Goal: Information Seeking & Learning: Learn about a topic

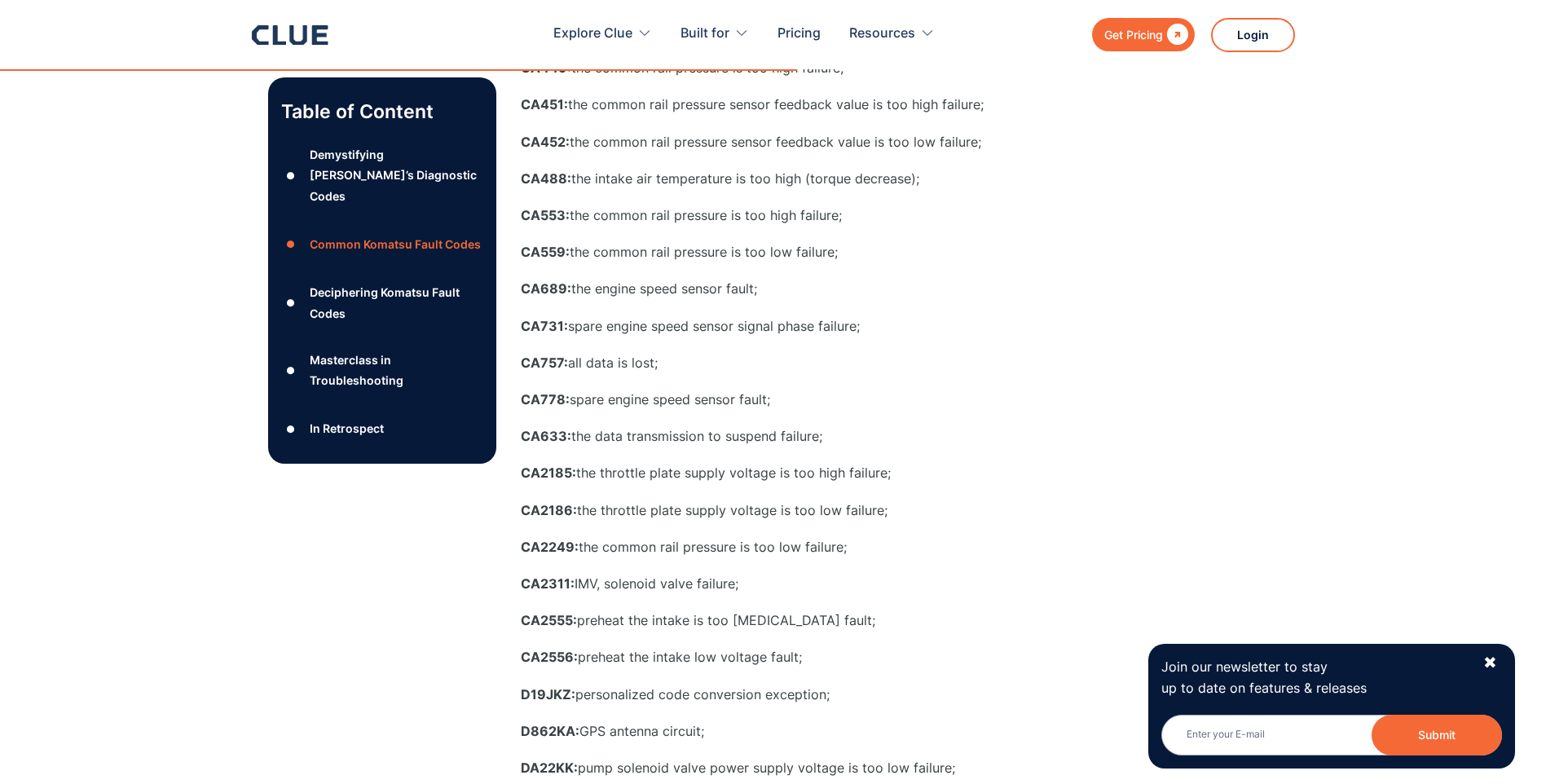
scroll to position [3153, 0]
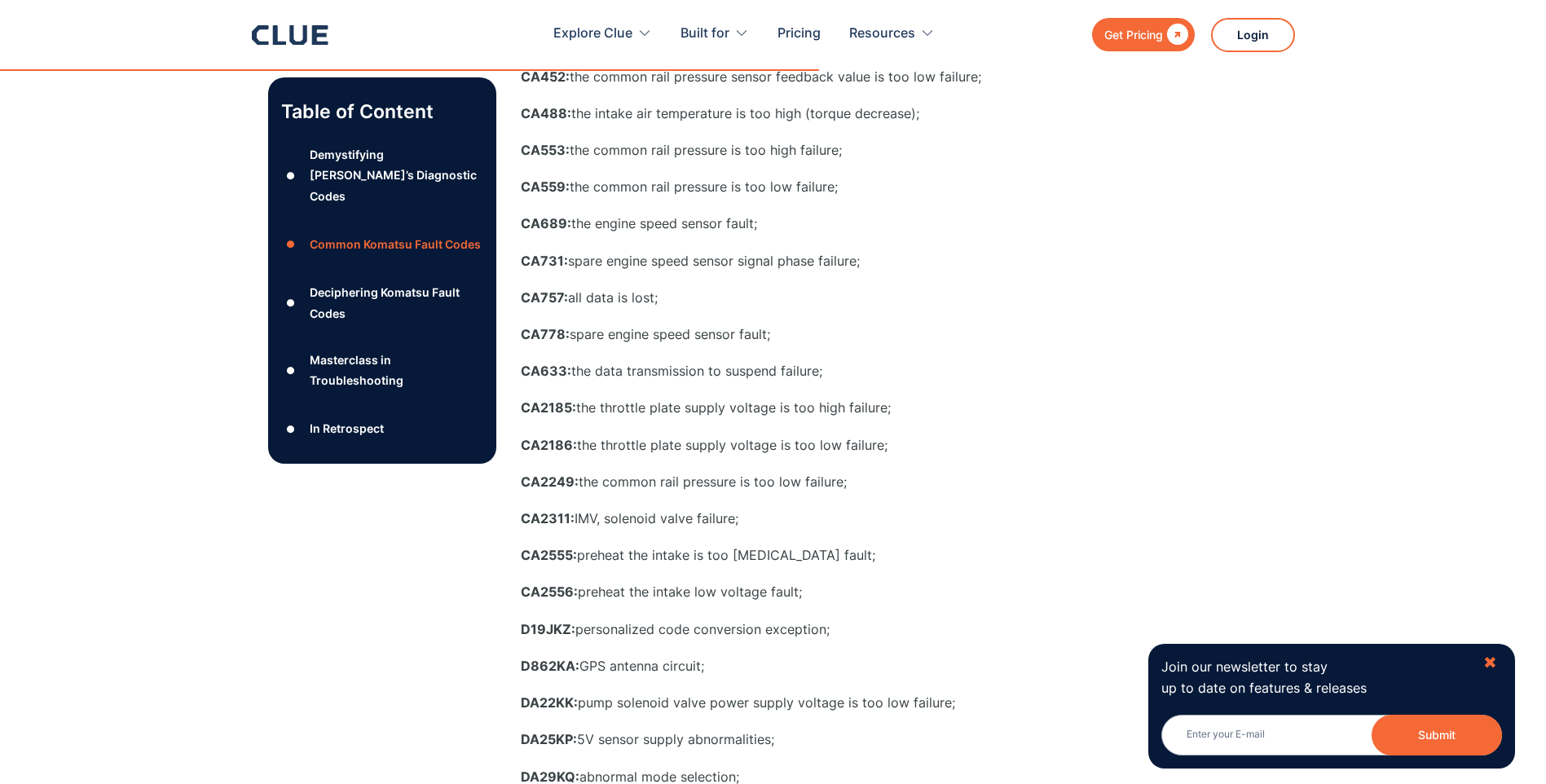
click at [1484, 662] on div "✖" at bounding box center [1490, 662] width 14 height 21
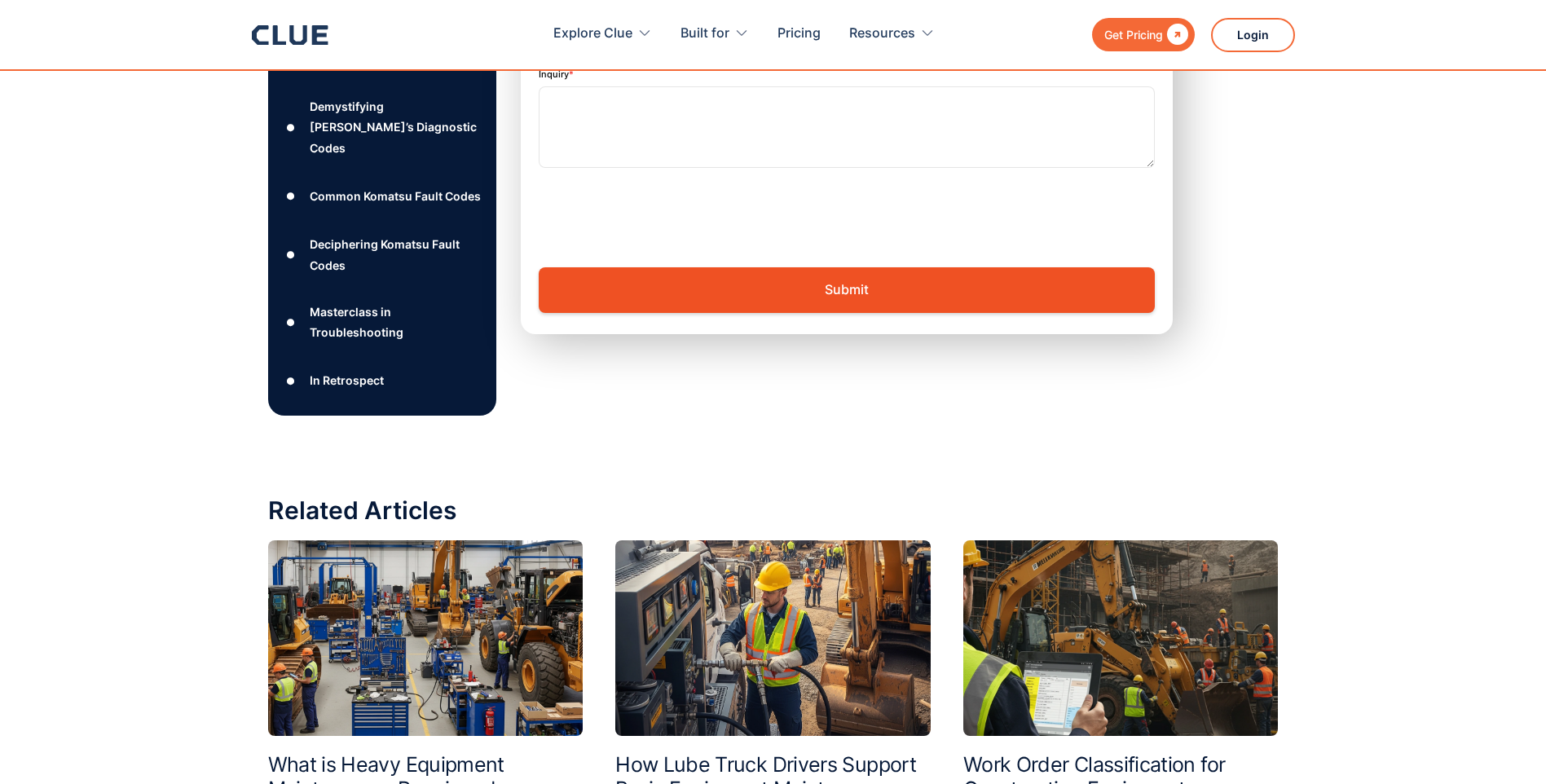
scroll to position [6546, 0]
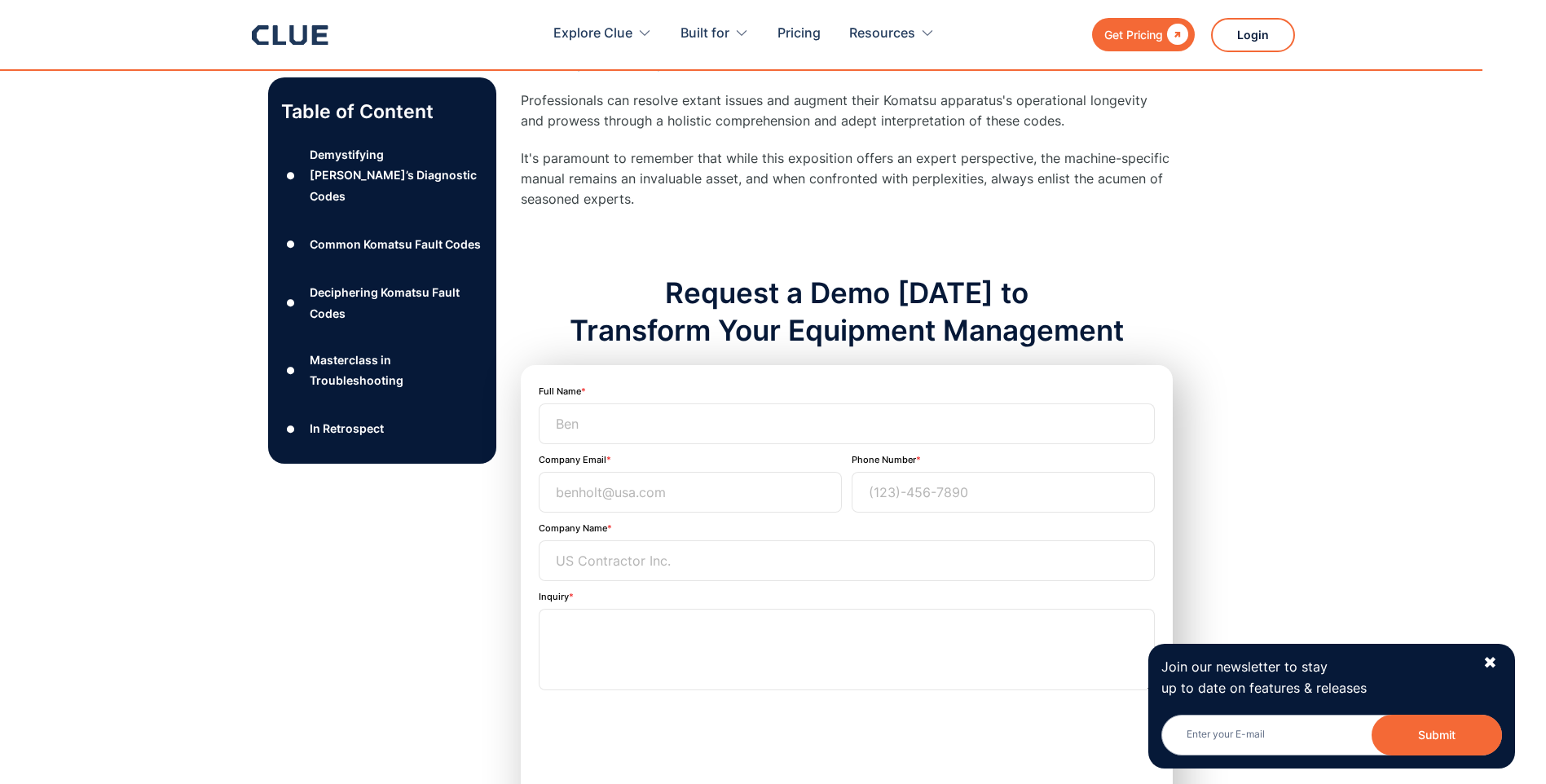
scroll to position [6035, 0]
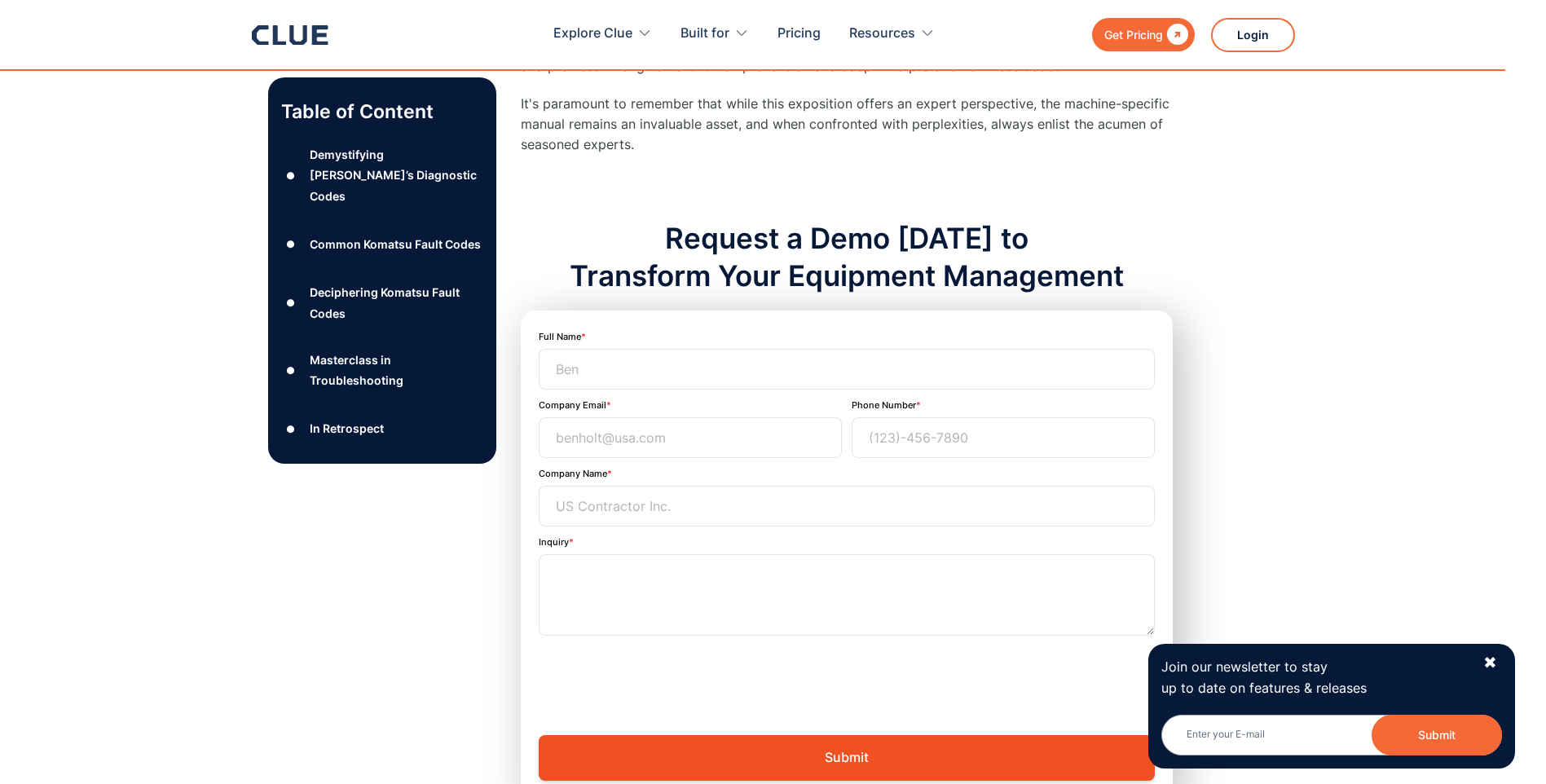
click at [377, 234] on div "Common Komatsu Fault Codes" at bounding box center [395, 244] width 172 height 21
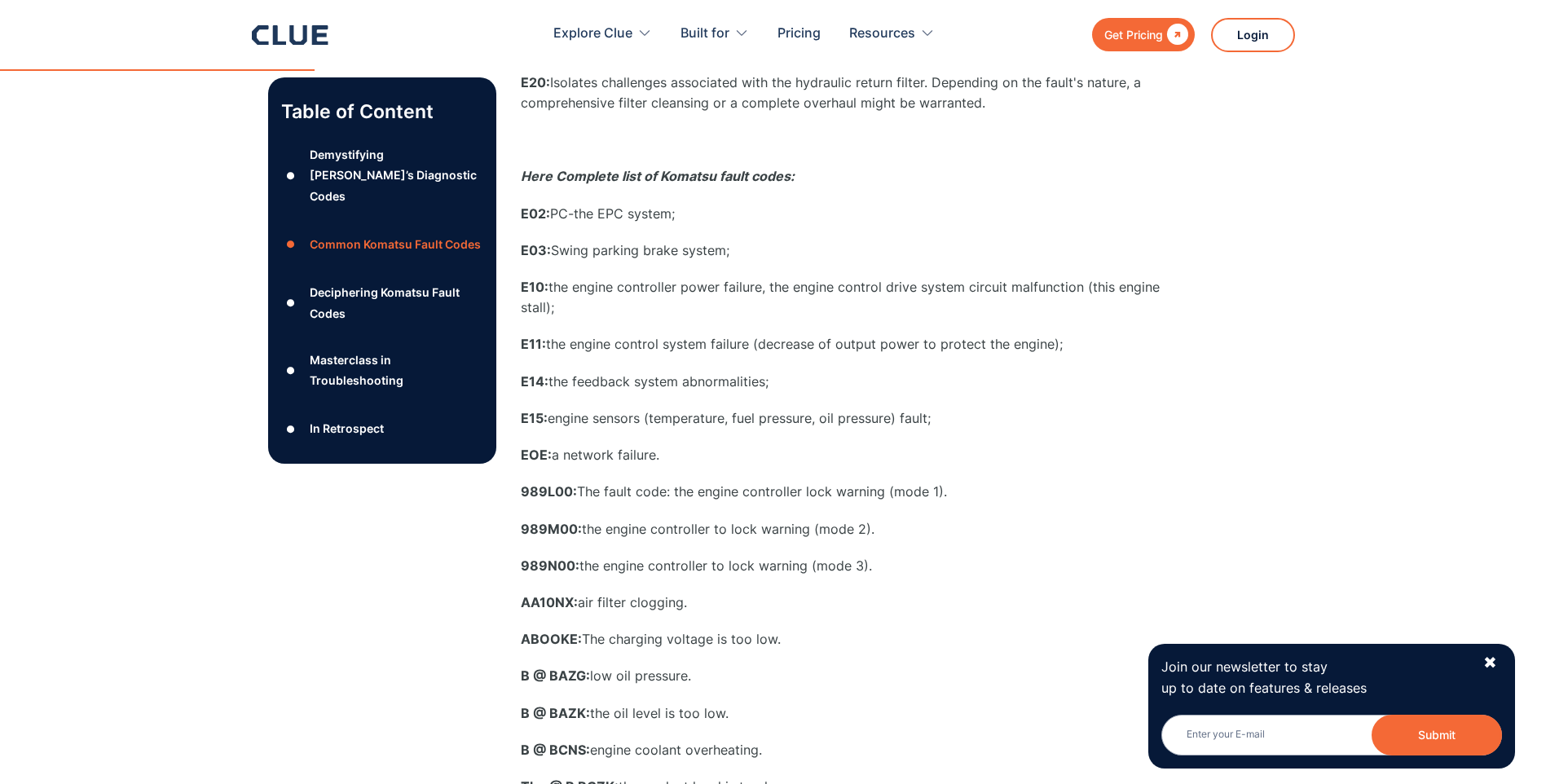
scroll to position [1125, 0]
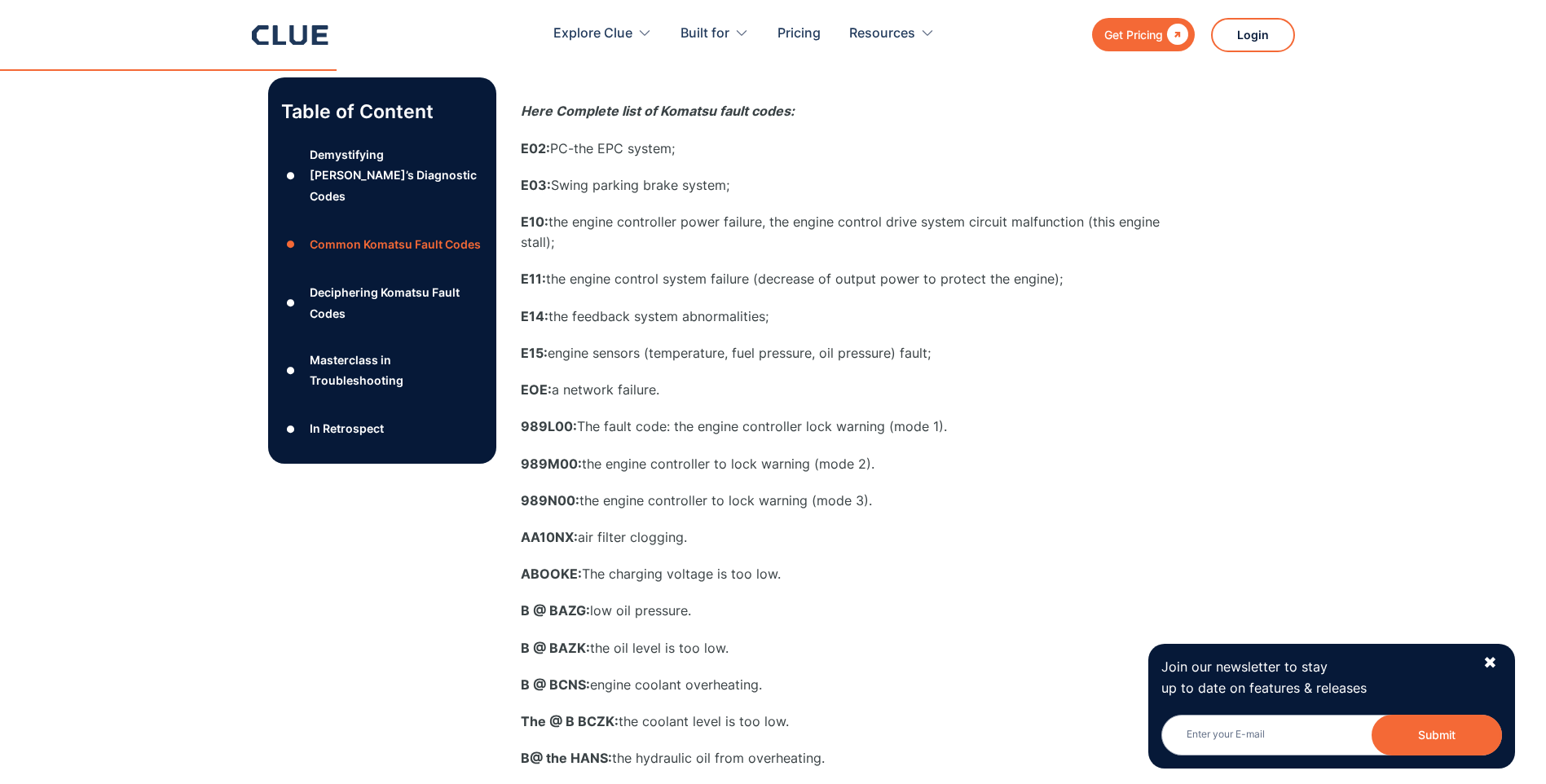
click at [350, 286] on div "Deciphering Komatsu Fault Codes" at bounding box center [396, 303] width 173 height 41
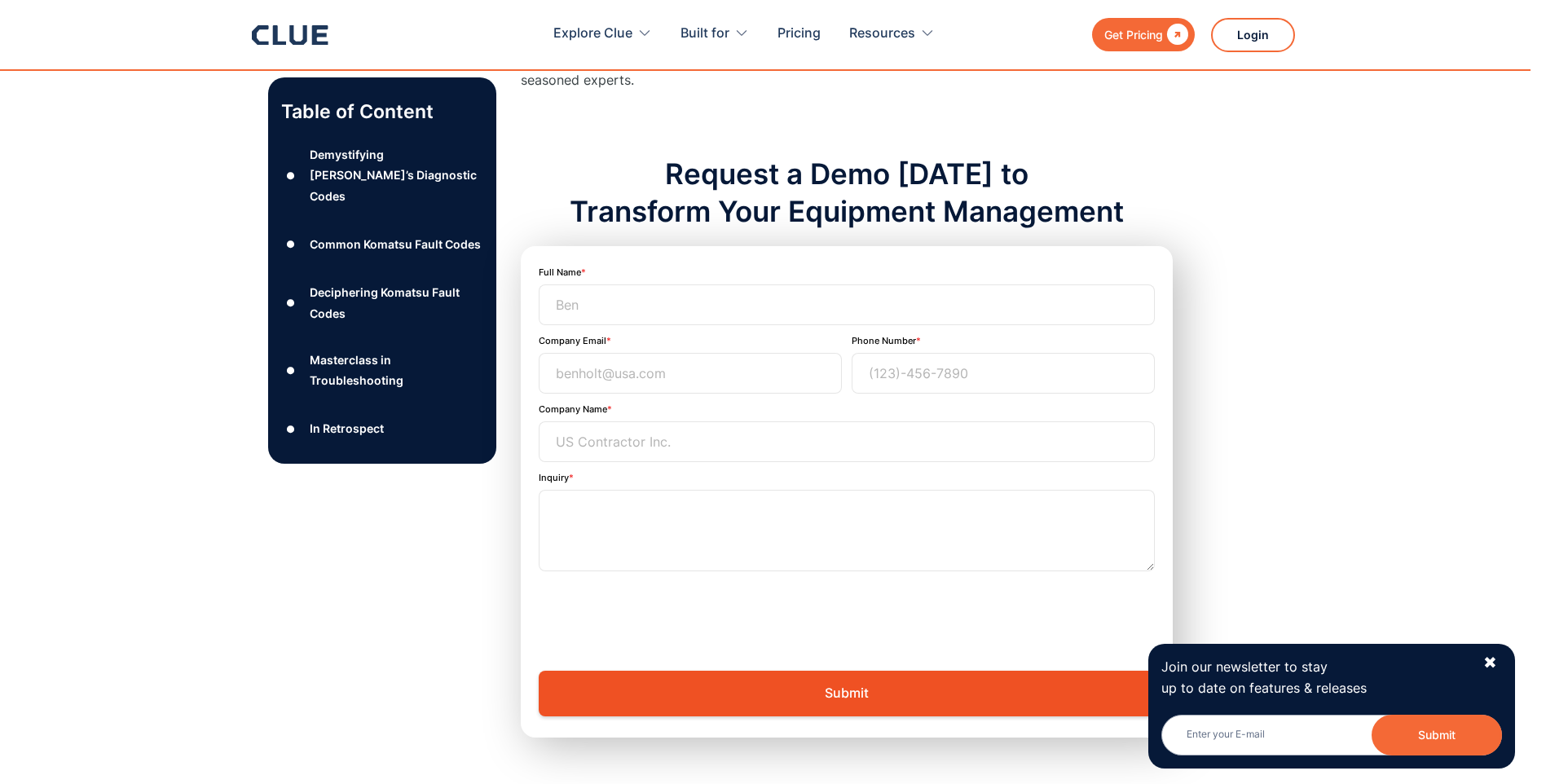
scroll to position [6153, 0]
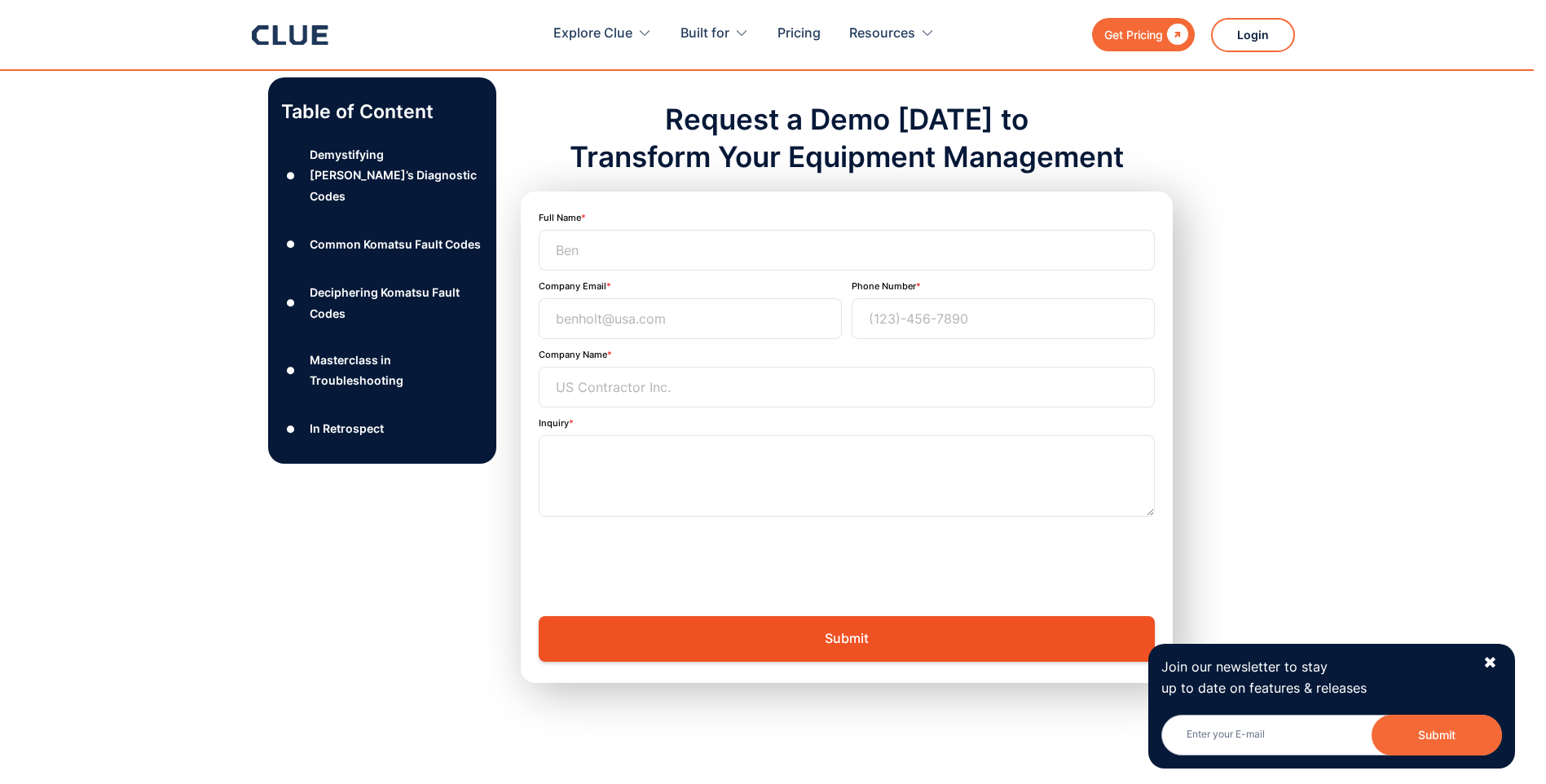
click at [336, 172] on div "Demystifying [PERSON_NAME]’s Diagnostic Codes" at bounding box center [396, 174] width 173 height 62
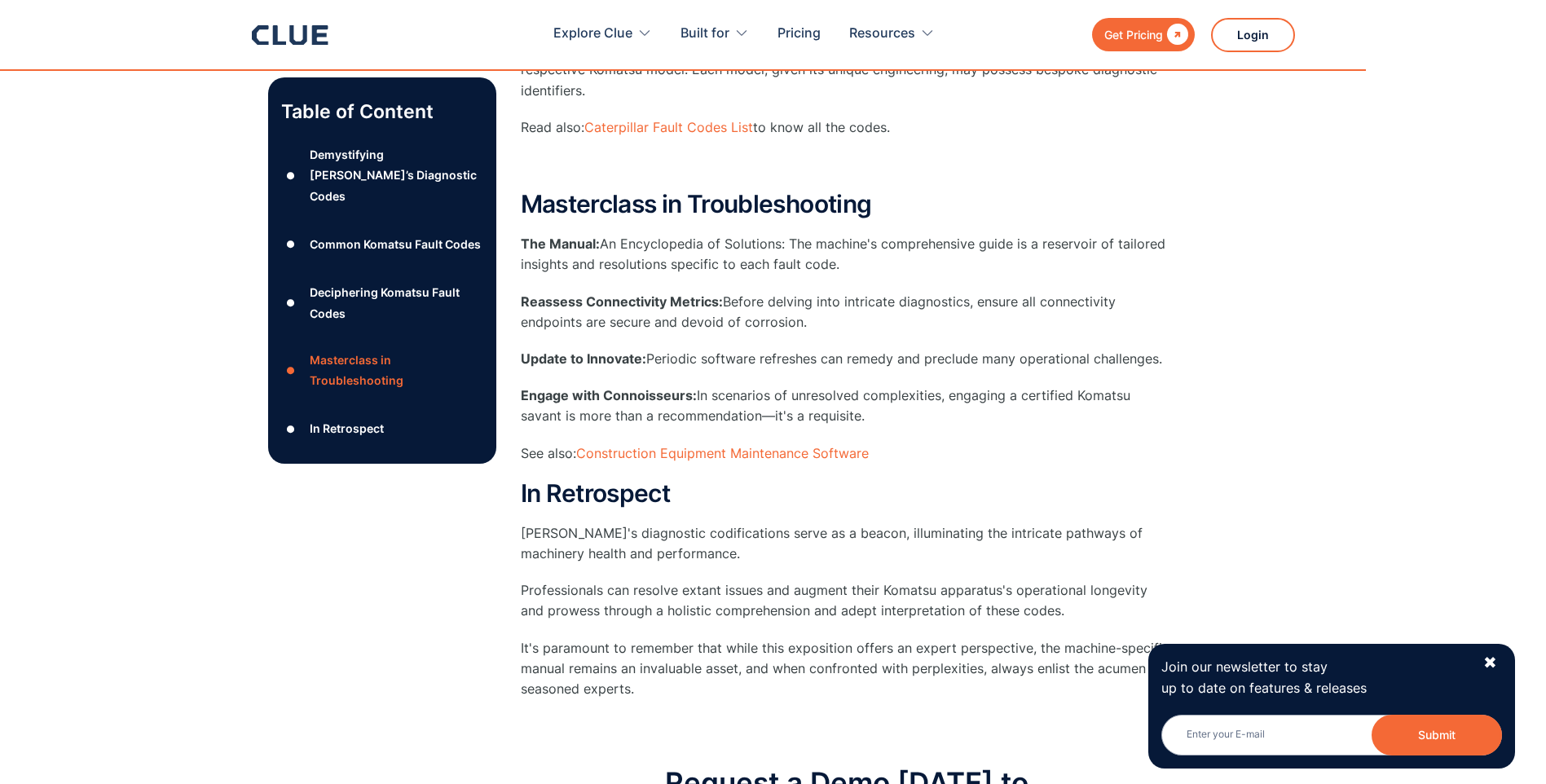
scroll to position [5523, 0]
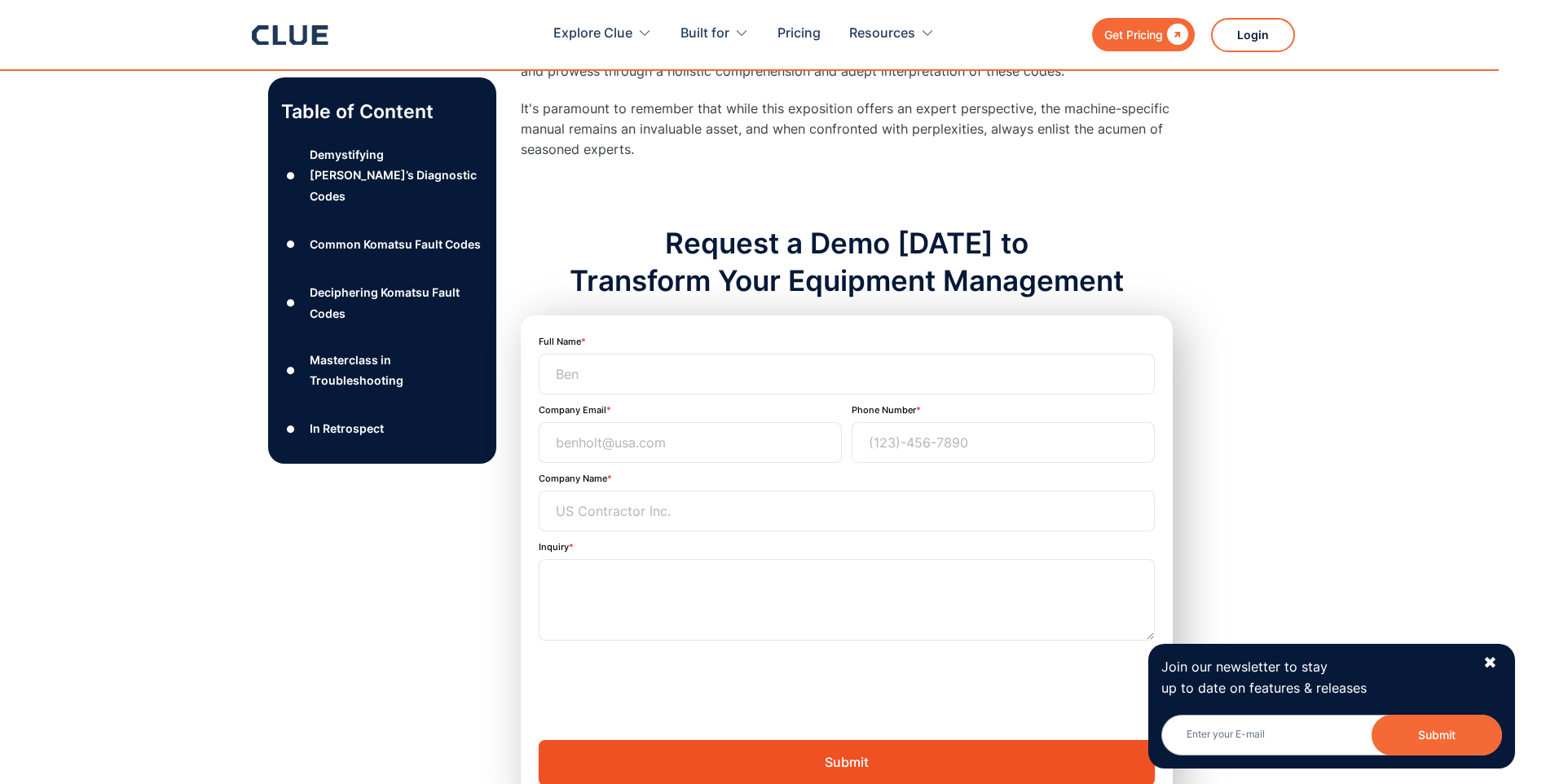
scroll to position [6035, 0]
